Goal: Information Seeking & Learning: Check status

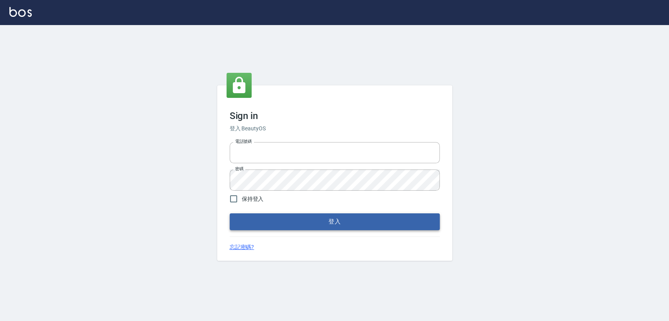
type input "1000"
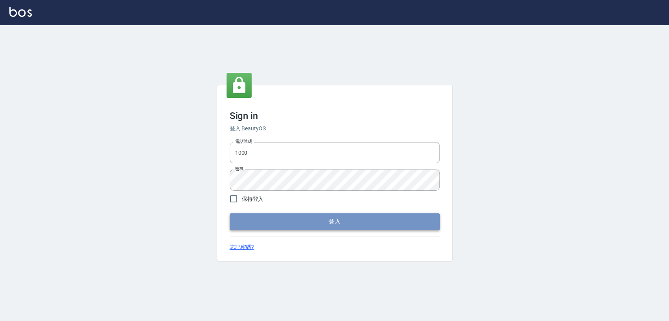
click at [313, 220] on button "登入" at bounding box center [335, 221] width 210 height 16
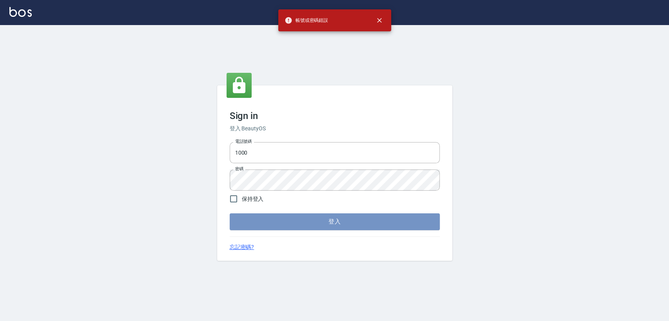
click at [313, 220] on button "登入" at bounding box center [335, 221] width 210 height 16
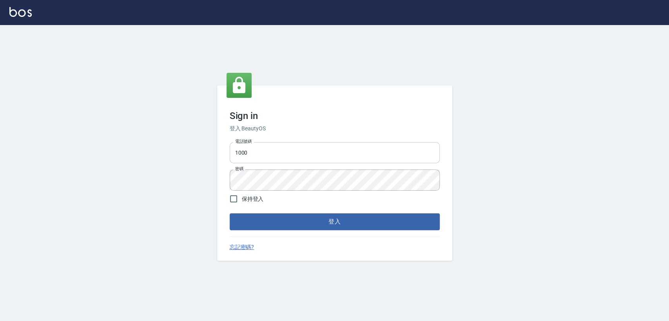
click at [248, 152] on input "1000" at bounding box center [335, 152] width 210 height 21
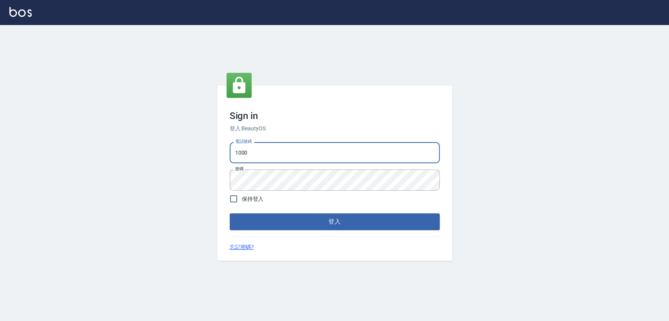
type input "0917735966"
click at [290, 218] on button "登入" at bounding box center [335, 221] width 210 height 16
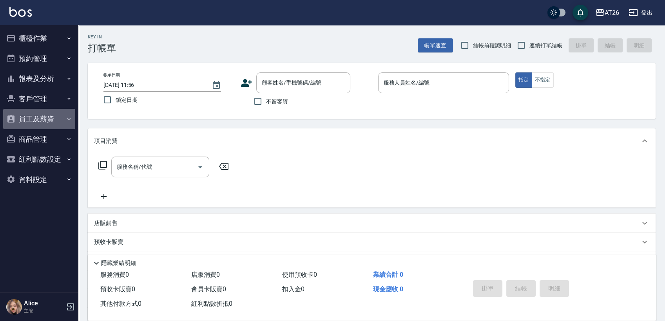
click at [39, 118] on button "員工及薪資" at bounding box center [39, 119] width 72 height 20
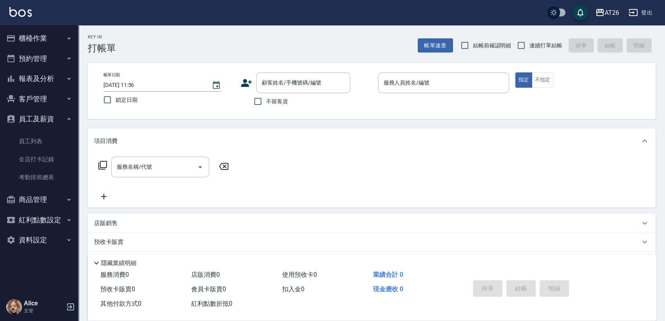
click at [45, 98] on button "客戶管理" at bounding box center [39, 99] width 72 height 20
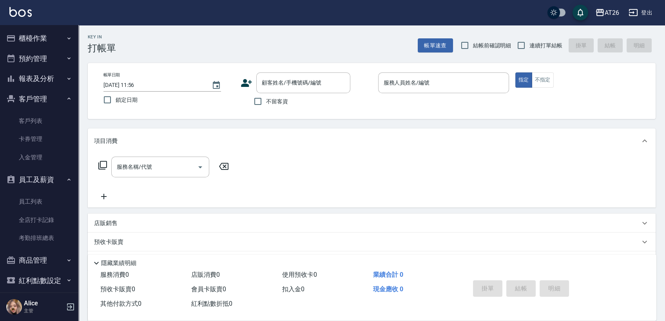
click at [44, 95] on button "客戶管理" at bounding box center [39, 99] width 72 height 20
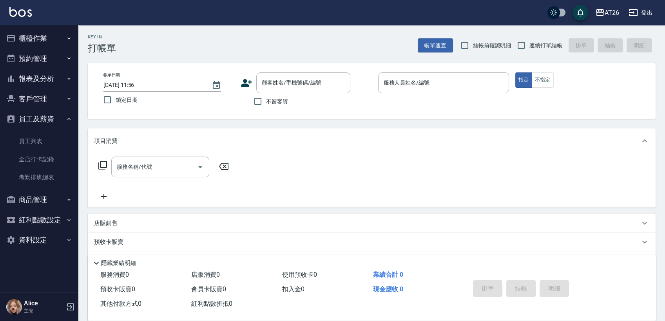
click at [50, 80] on button "報表及分析" at bounding box center [39, 79] width 72 height 20
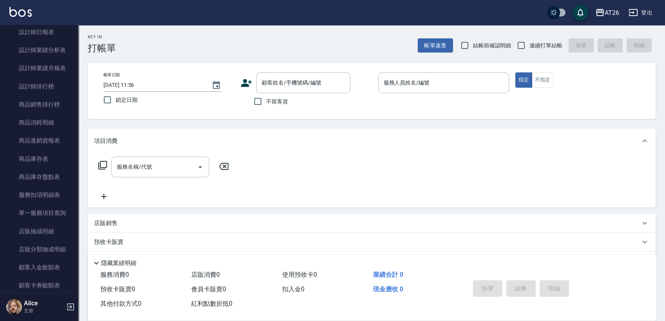
scroll to position [517, 0]
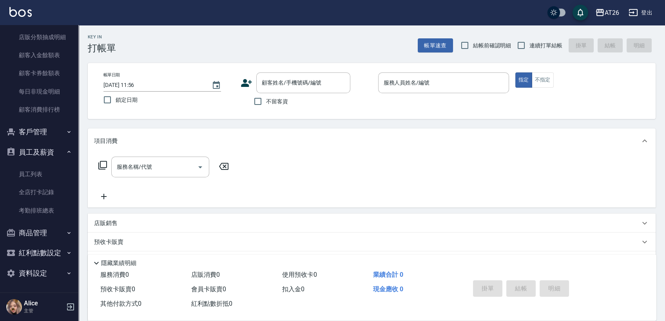
click at [27, 149] on button "員工及薪資" at bounding box center [39, 152] width 72 height 20
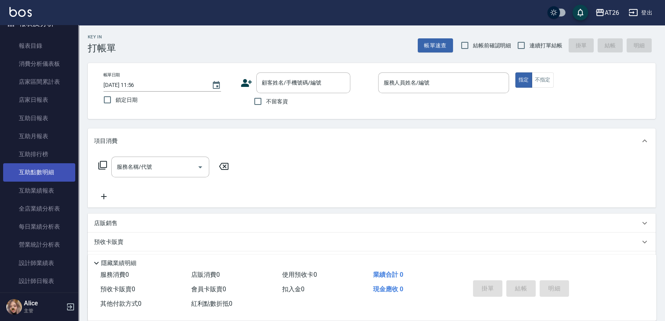
scroll to position [0, 0]
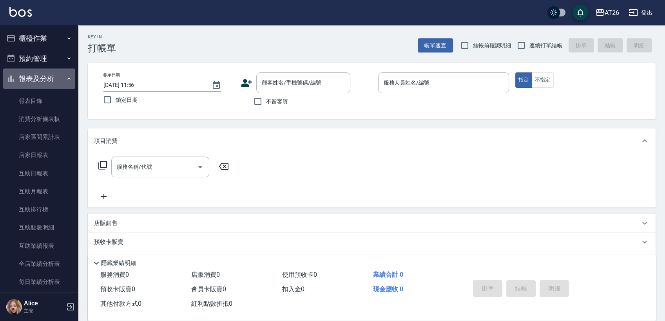
click at [43, 78] on button "報表及分析" at bounding box center [39, 79] width 72 height 20
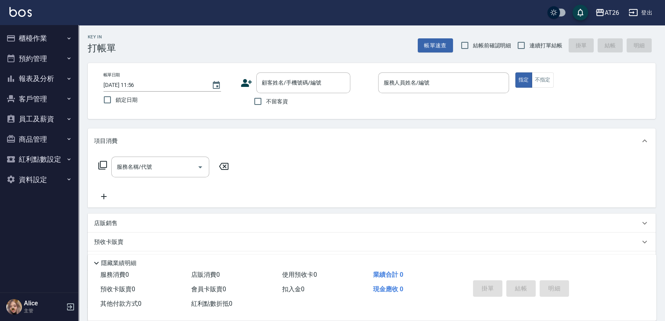
click at [39, 139] on button "商品管理" at bounding box center [39, 139] width 72 height 20
click at [45, 127] on button "員工及薪資" at bounding box center [39, 119] width 72 height 20
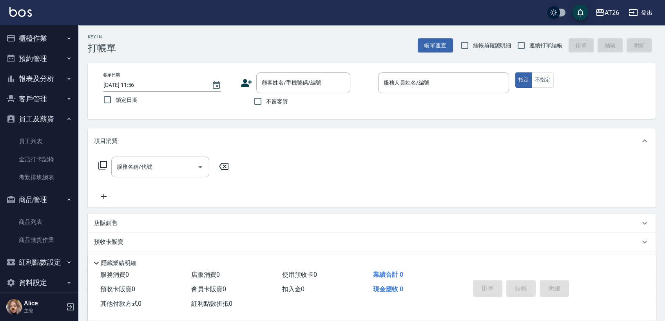
click at [45, 123] on button "員工及薪資" at bounding box center [39, 119] width 72 height 20
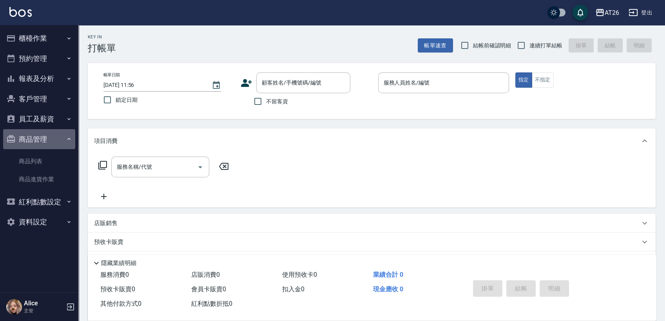
click at [47, 135] on button "商品管理" at bounding box center [39, 139] width 72 height 20
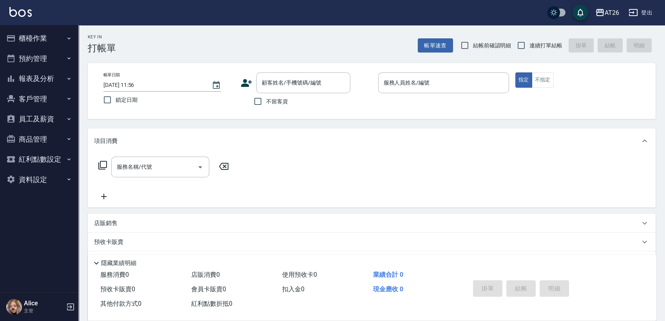
click at [36, 136] on button "商品管理" at bounding box center [39, 139] width 72 height 20
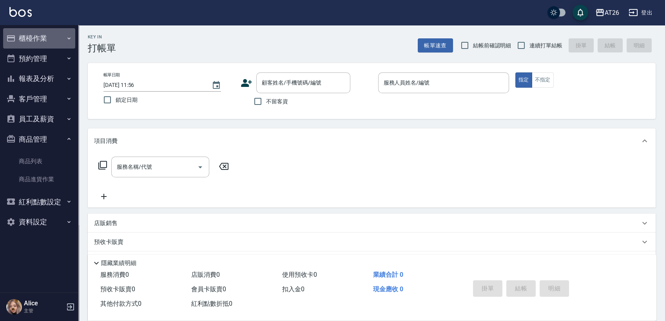
click at [61, 41] on button "櫃檯作業" at bounding box center [39, 38] width 72 height 20
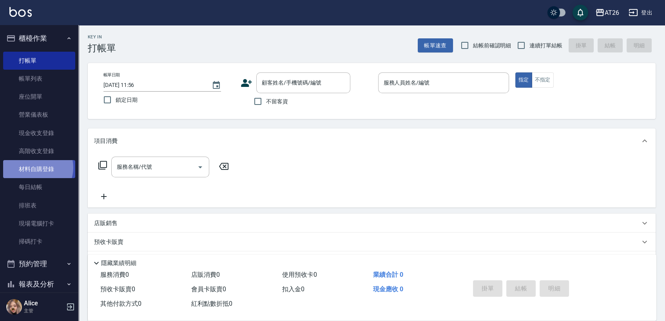
click at [34, 168] on link "材料自購登錄" at bounding box center [39, 169] width 72 height 18
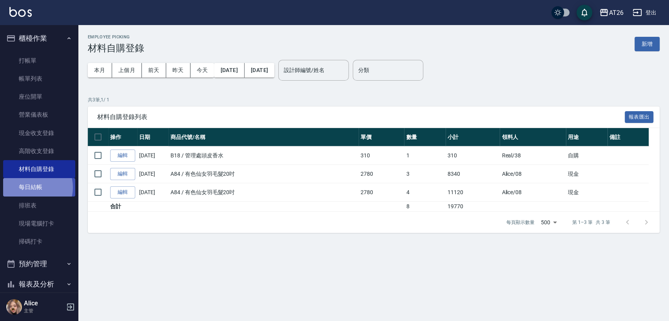
click at [31, 187] on link "每日結帳" at bounding box center [39, 187] width 72 height 18
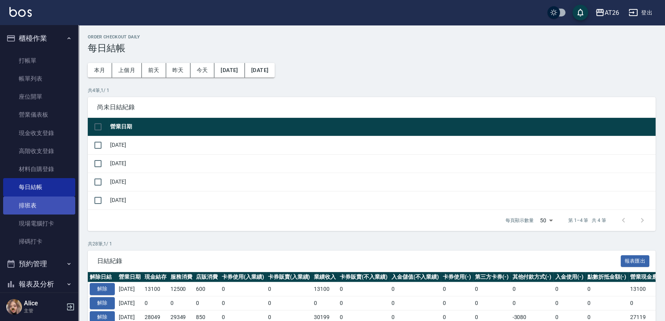
scroll to position [154, 0]
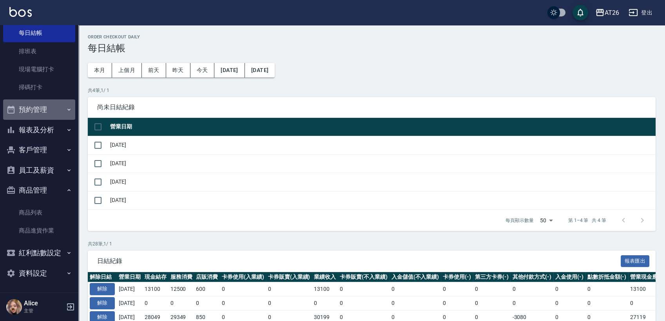
click at [43, 112] on button "預約管理" at bounding box center [39, 109] width 72 height 20
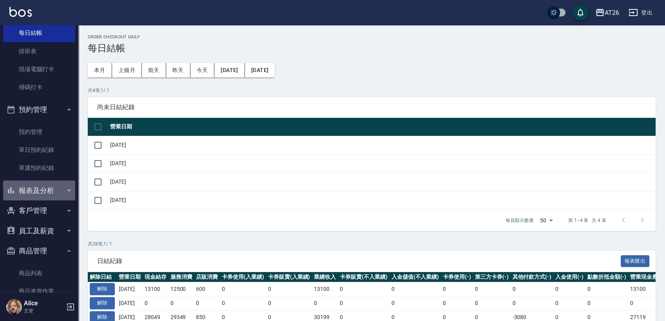
click at [40, 190] on button "報表及分析" at bounding box center [39, 191] width 72 height 20
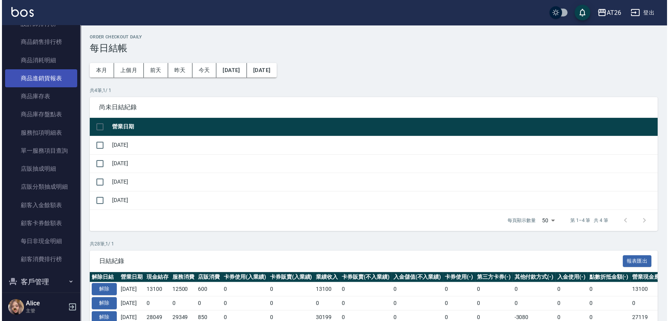
scroll to position [589, 0]
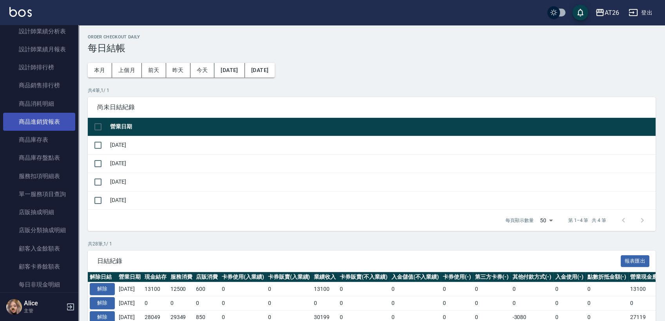
click at [45, 123] on link "商品進銷貨報表" at bounding box center [39, 122] width 72 height 18
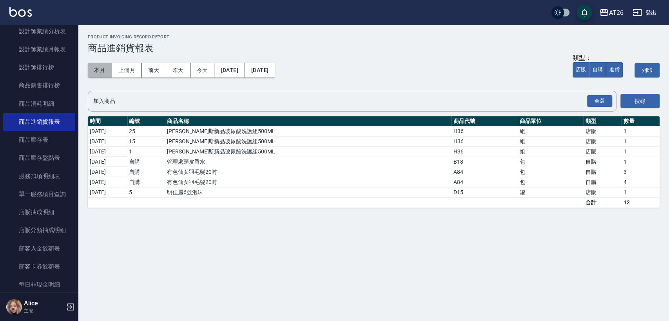
click at [93, 70] on button "本月" at bounding box center [100, 70] width 24 height 14
click at [124, 71] on button "上個月" at bounding box center [127, 70] width 30 height 14
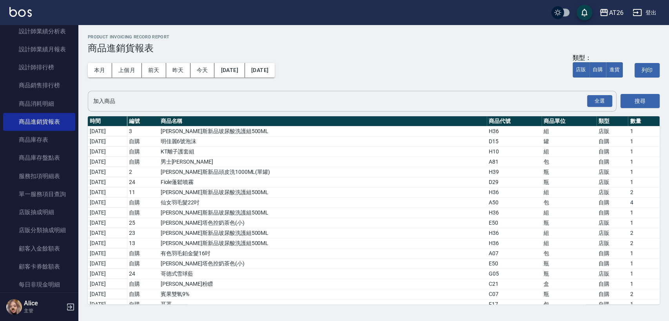
click at [192, 103] on input "加入商品" at bounding box center [346, 101] width 510 height 14
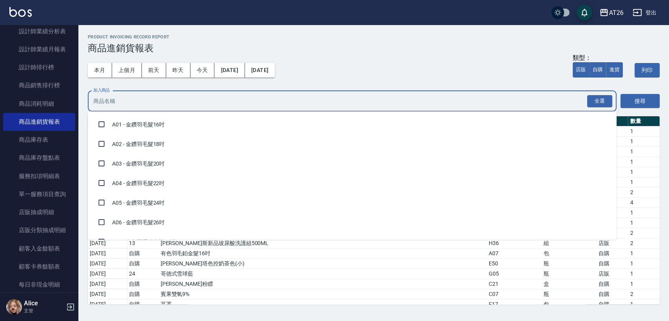
click at [183, 108] on div "全選 加入商品" at bounding box center [352, 101] width 528 height 21
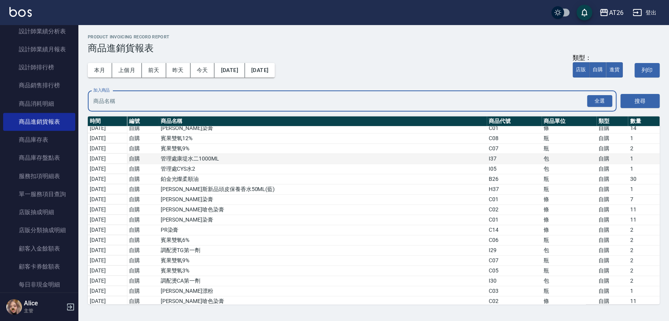
scroll to position [409, 0]
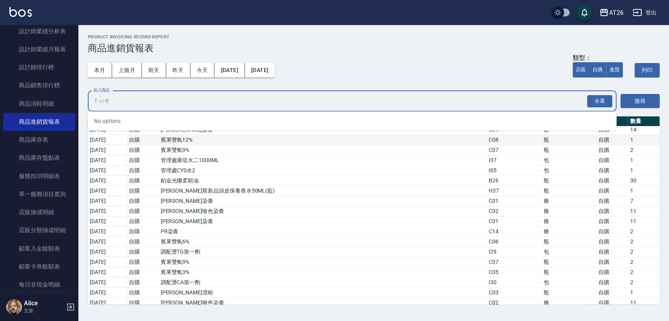
type input "雪"
click at [197, 128] on li "G05 - 哥德式雪球藍" at bounding box center [352, 124] width 528 height 20
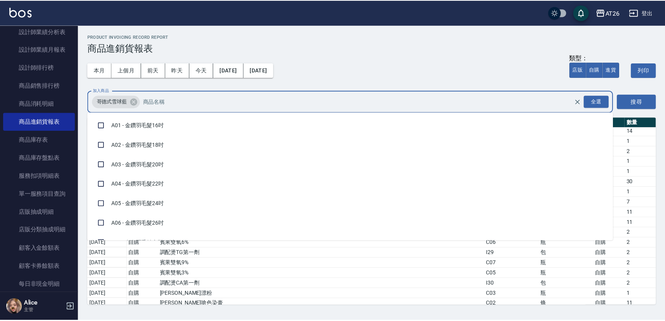
scroll to position [4418, 0]
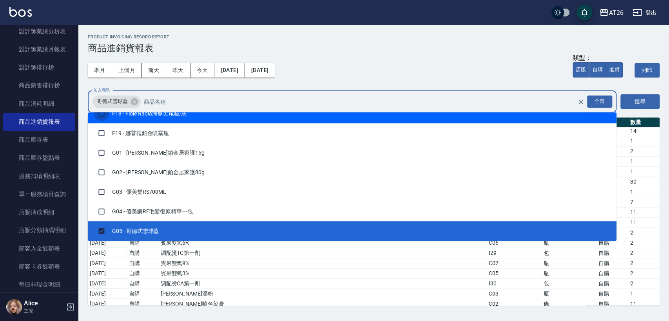
click at [103, 121] on input "checkbox" at bounding box center [101, 113] width 15 height 15
click at [210, 103] on icon at bounding box center [210, 101] width 7 height 7
checkbox input "true"
click at [633, 103] on button "搜尋" at bounding box center [639, 101] width 39 height 14
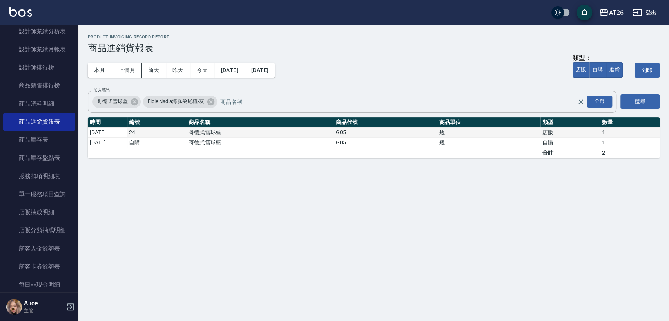
drag, startPoint x: 125, startPoint y: 129, endPoint x: 142, endPoint y: 131, distance: 17.0
click at [142, 130] on tr "2025/09/24 24 哥德式雪球藍 G05 瓶 店販 1" at bounding box center [373, 132] width 571 height 10
click at [141, 141] on td "自購" at bounding box center [157, 142] width 60 height 10
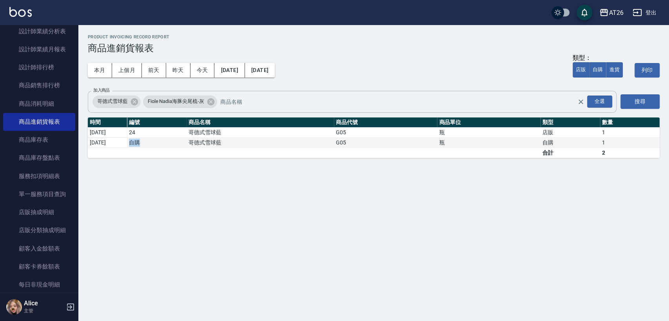
drag, startPoint x: 130, startPoint y: 141, endPoint x: 150, endPoint y: 143, distance: 20.9
click at [150, 143] on td "自購" at bounding box center [157, 142] width 60 height 10
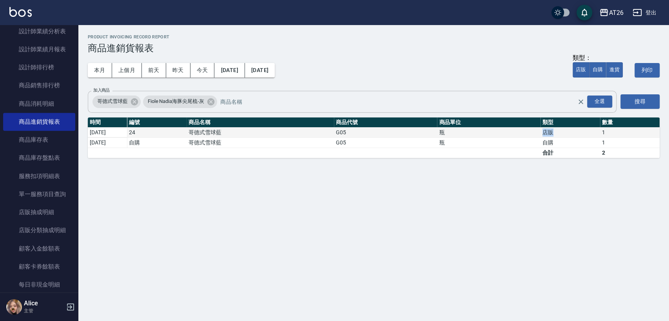
drag, startPoint x: 548, startPoint y: 132, endPoint x: 539, endPoint y: 132, distance: 9.4
click at [539, 132] on tr "2025/09/24 24 哥德式雪球藍 G05 瓶 店販 1" at bounding box center [373, 132] width 571 height 10
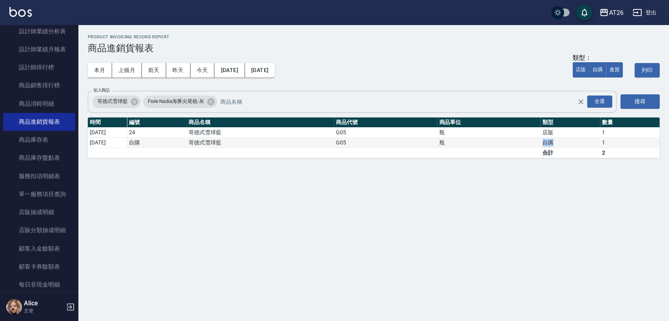
drag, startPoint x: 558, startPoint y: 141, endPoint x: 525, endPoint y: 139, distance: 32.6
click at [525, 139] on tr "2025/09/21 自購 哥德式雪球藍 G05 瓶 自購 1" at bounding box center [373, 142] width 571 height 10
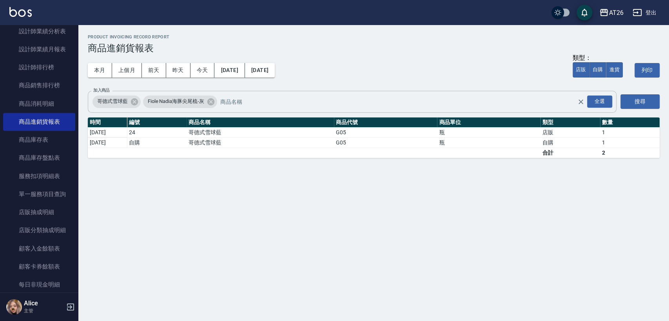
click at [518, 187] on div "AT26 2025-09-01 - 2025-09-30 商品進銷貨報表 列印時間： 2025-10-05-11:58 Product Invoicing R…" at bounding box center [334, 160] width 669 height 321
click at [25, 13] on img at bounding box center [20, 12] width 22 height 10
